Goal: Task Accomplishment & Management: Manage account settings

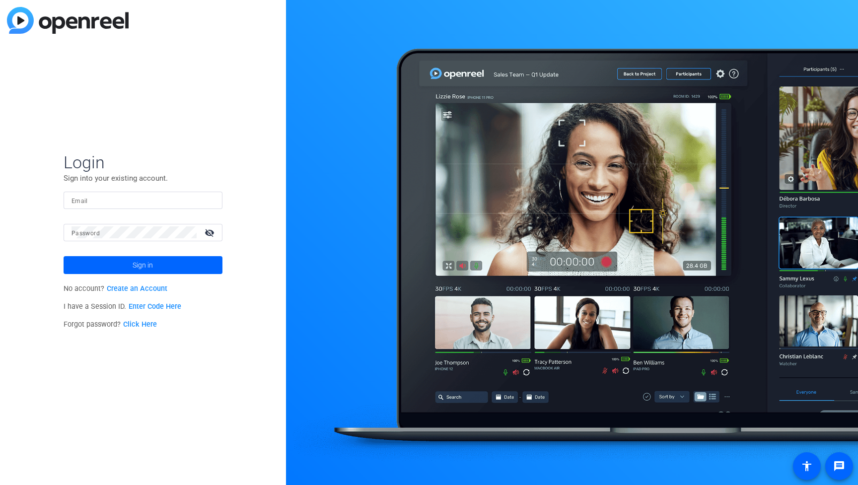
click at [85, 199] on mat-label "Email" at bounding box center [80, 201] width 16 height 7
click at [85, 199] on input "Email" at bounding box center [143, 200] width 143 height 12
click at [37, 25] on img at bounding box center [68, 20] width 122 height 27
click at [23, 21] on img at bounding box center [68, 20] width 122 height 27
click at [80, 194] on div "Email" at bounding box center [143, 200] width 143 height 17
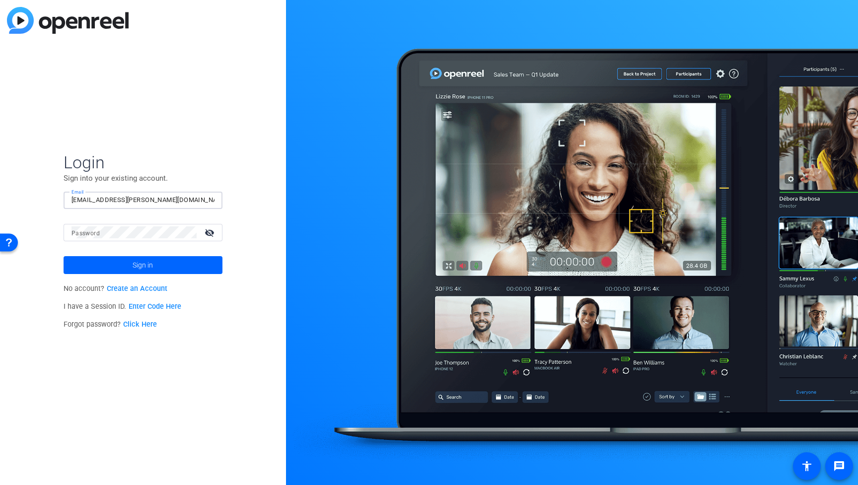
type input "[EMAIL_ADDRESS][PERSON_NAME][DOMAIN_NAME]"
click at [142, 265] on span "Sign in" at bounding box center [143, 265] width 20 height 25
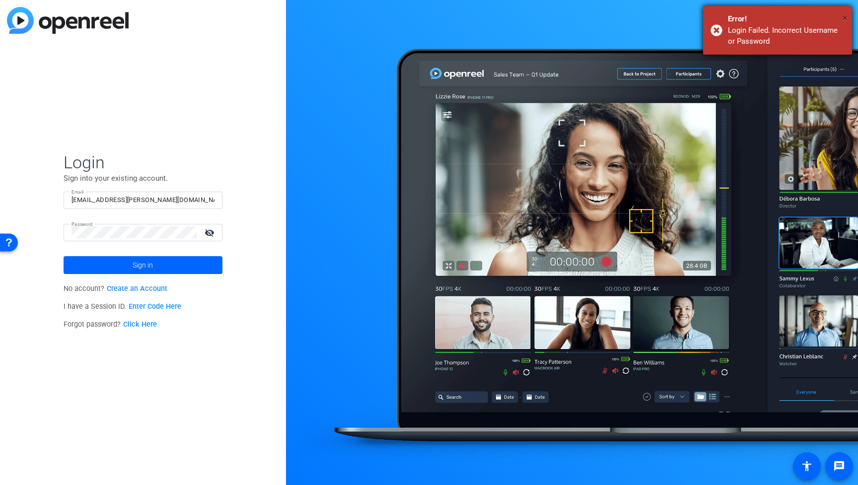
click at [845, 15] on span "×" at bounding box center [844, 18] width 5 height 12
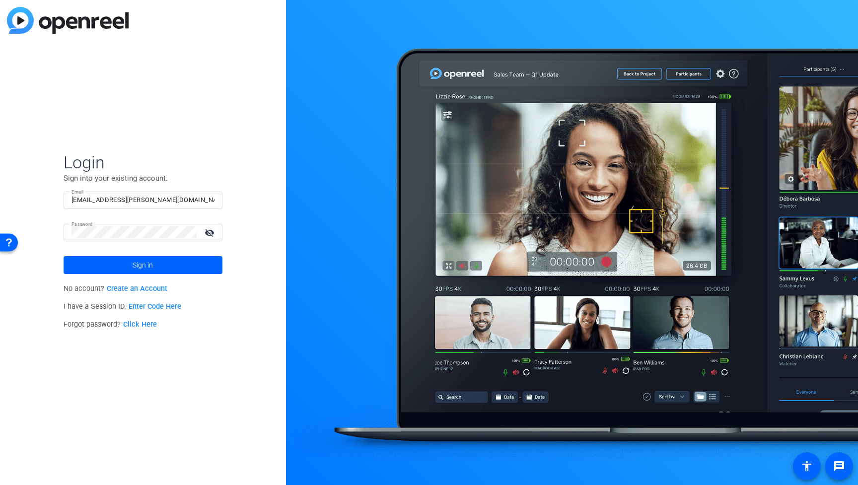
click at [118, 156] on span "Login" at bounding box center [143, 162] width 159 height 21
click at [94, 197] on input "Email" at bounding box center [143, 200] width 143 height 12
